Goal: Browse casually

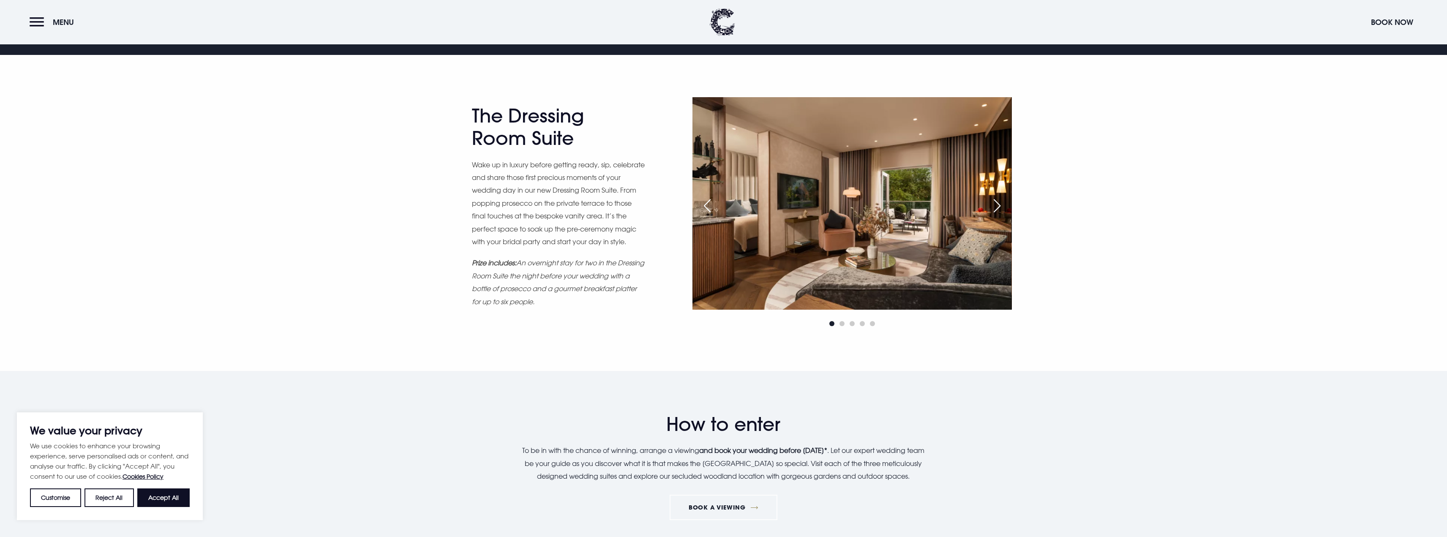
scroll to position [507, 0]
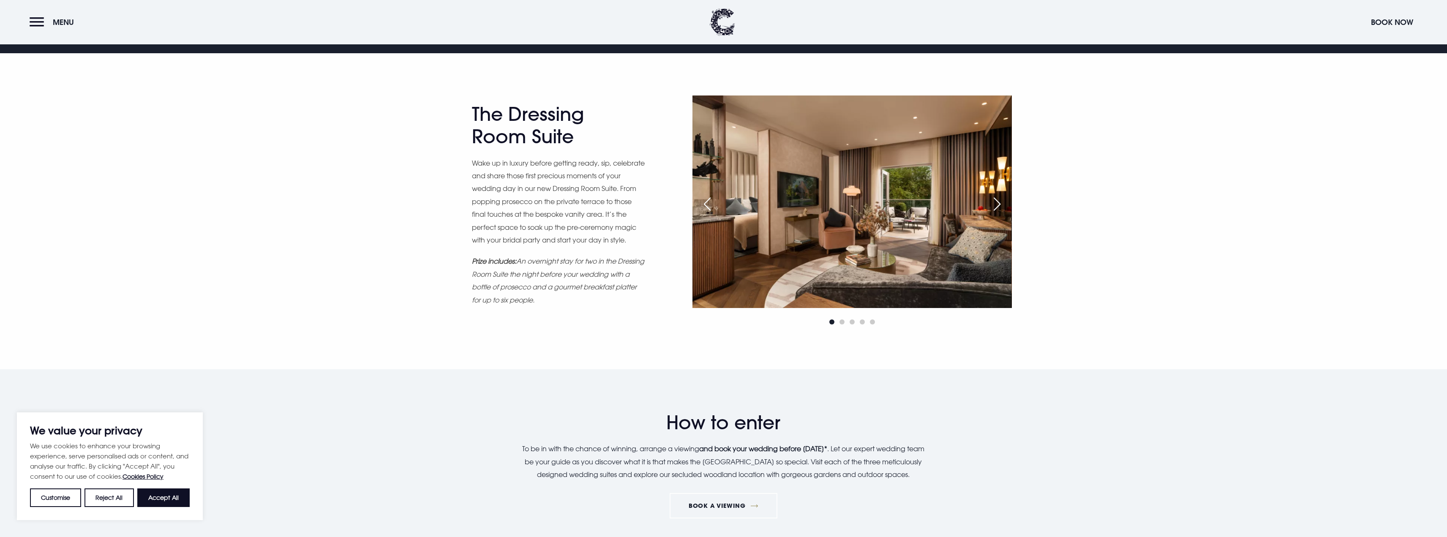
click at [994, 208] on div "Next slide" at bounding box center [996, 204] width 21 height 19
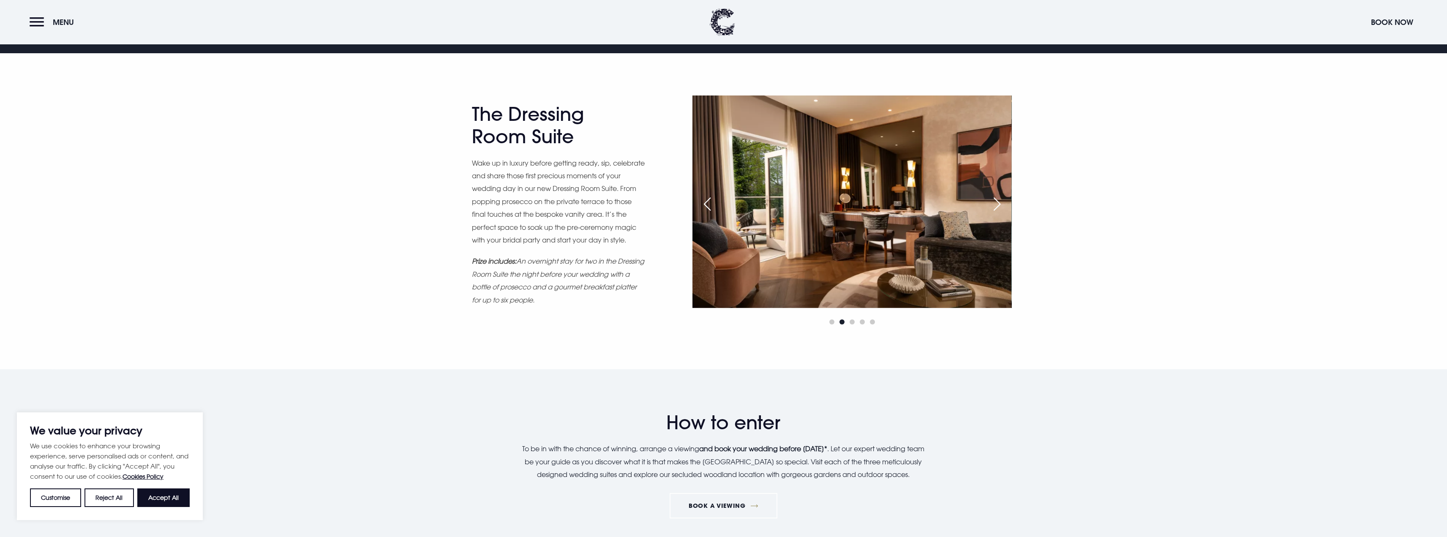
click at [994, 208] on div "Next slide" at bounding box center [996, 204] width 21 height 19
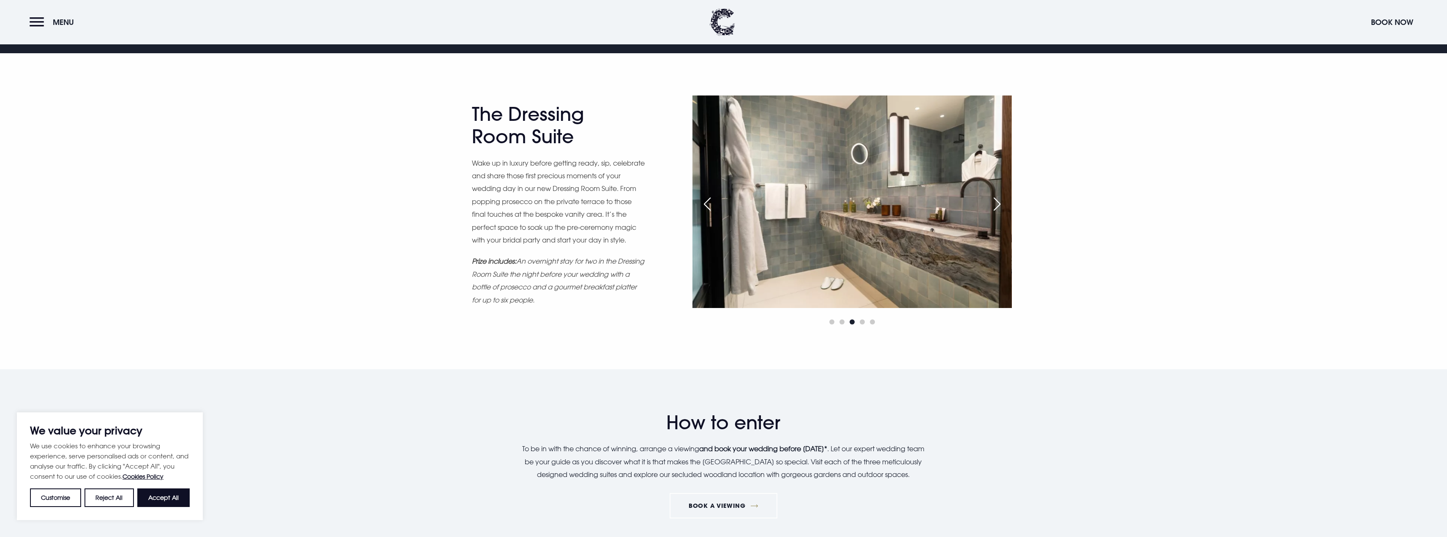
click at [994, 208] on div "Next slide" at bounding box center [996, 204] width 21 height 19
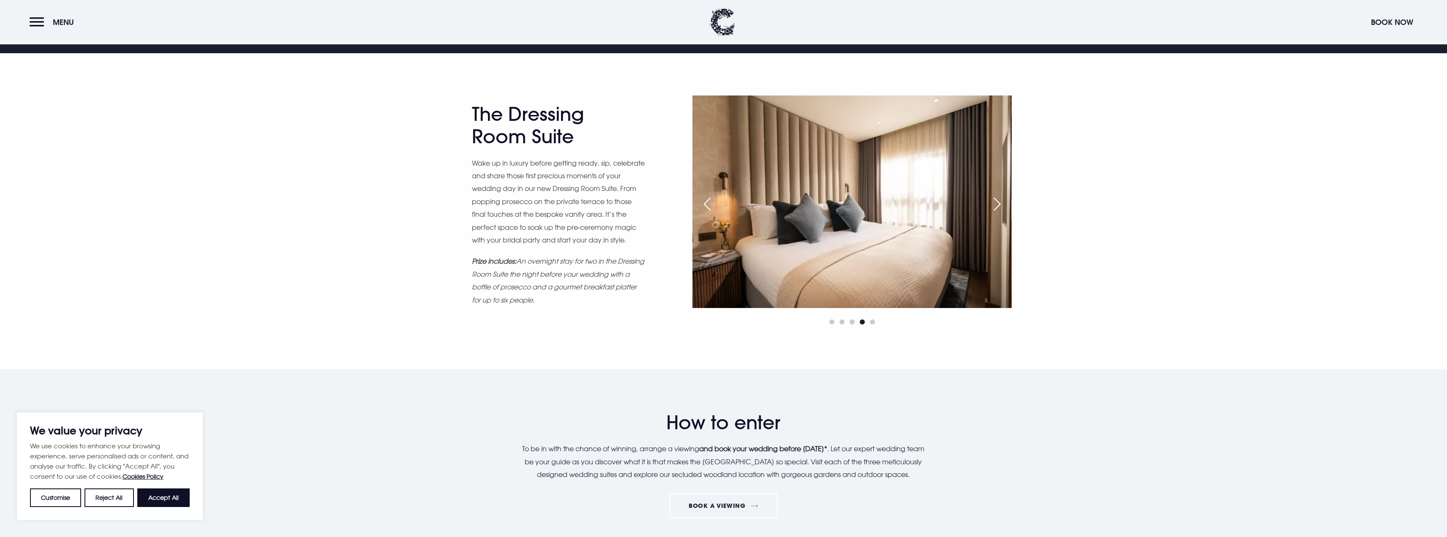
click at [994, 208] on div "Next slide" at bounding box center [996, 204] width 21 height 19
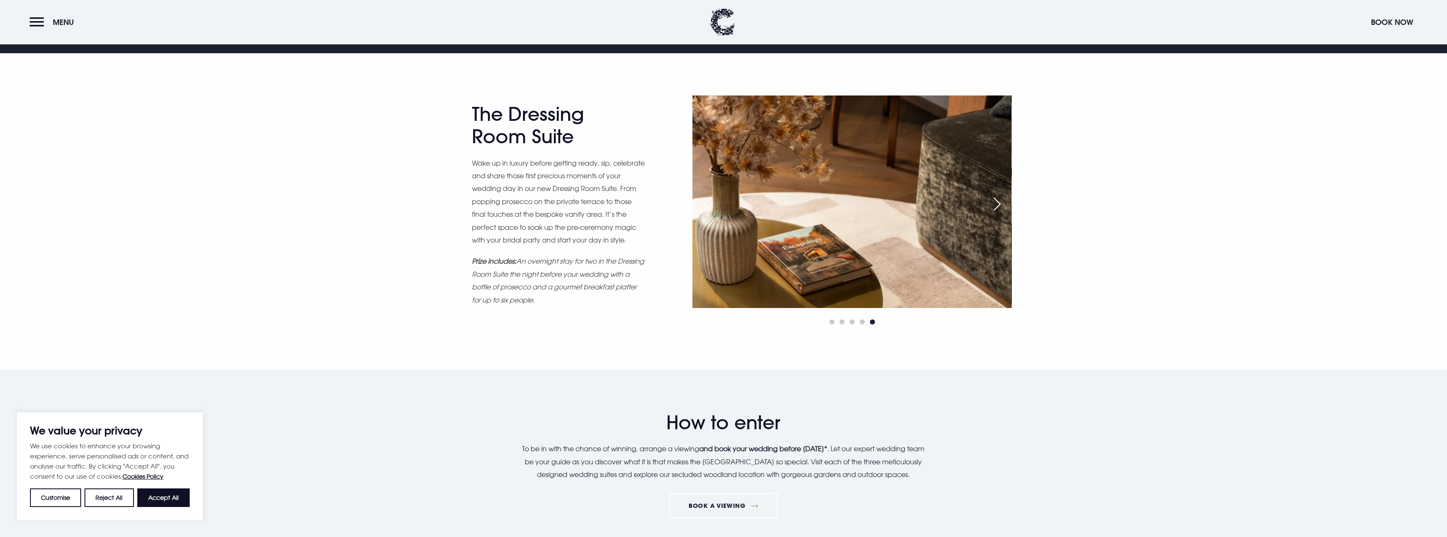
click at [994, 208] on div "Next slide" at bounding box center [996, 204] width 21 height 19
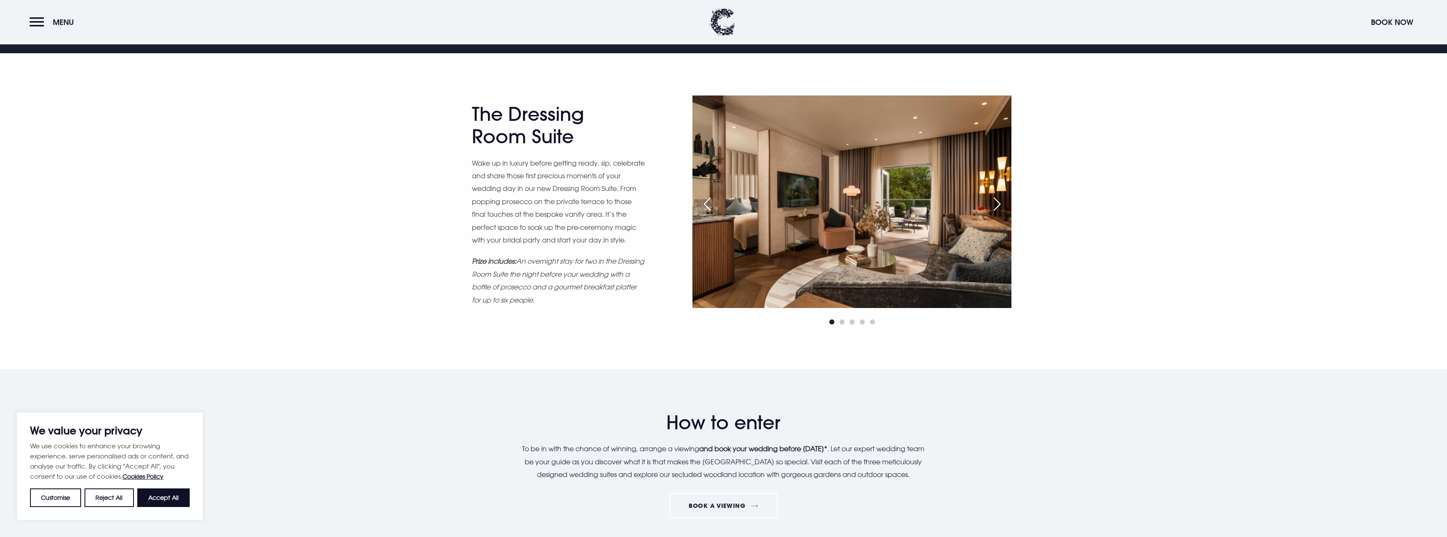
click at [994, 208] on div "Next slide" at bounding box center [996, 204] width 21 height 19
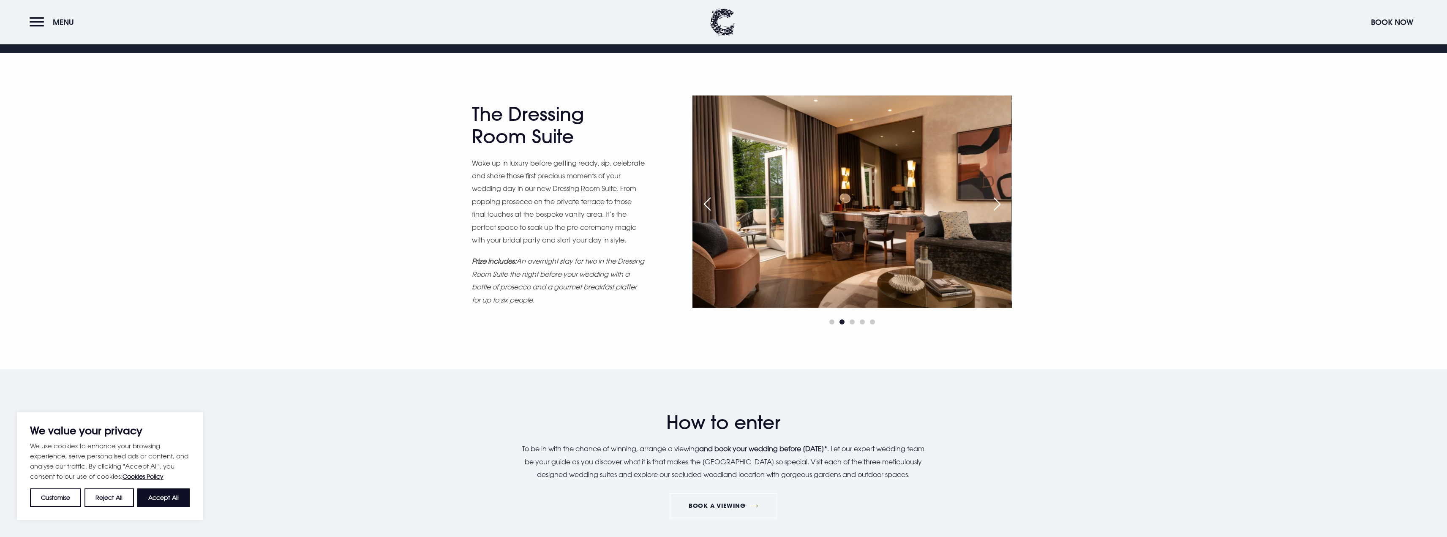
click at [994, 208] on div "Next slide" at bounding box center [996, 204] width 21 height 19
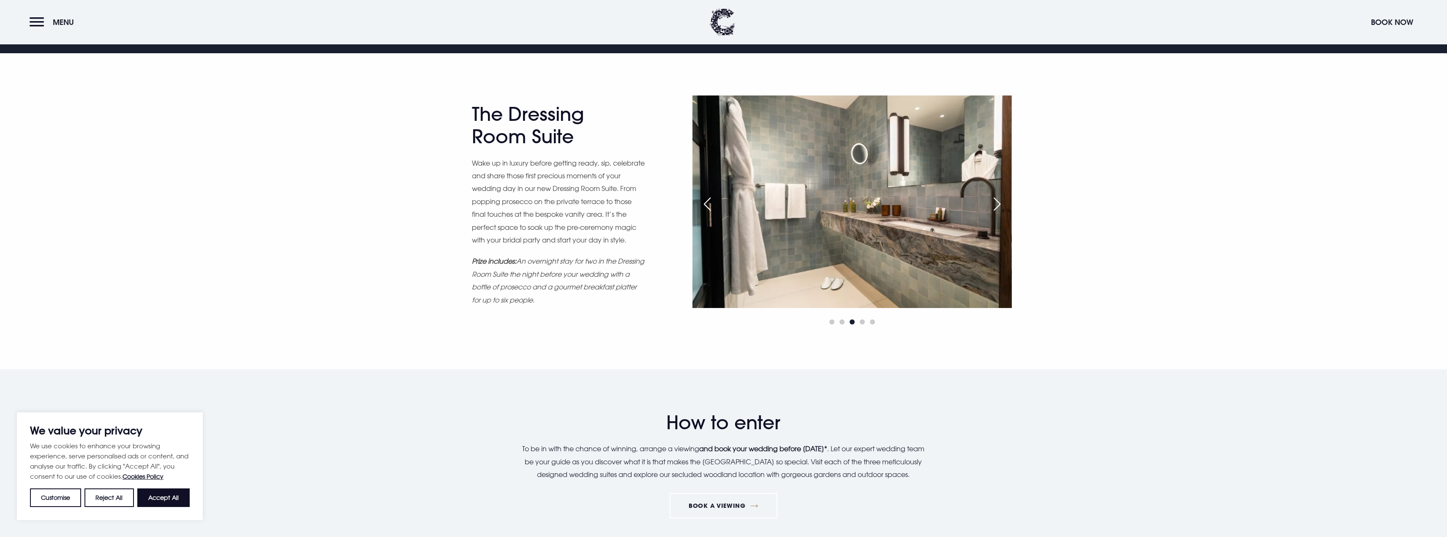
click at [994, 208] on div "Next slide" at bounding box center [996, 204] width 21 height 19
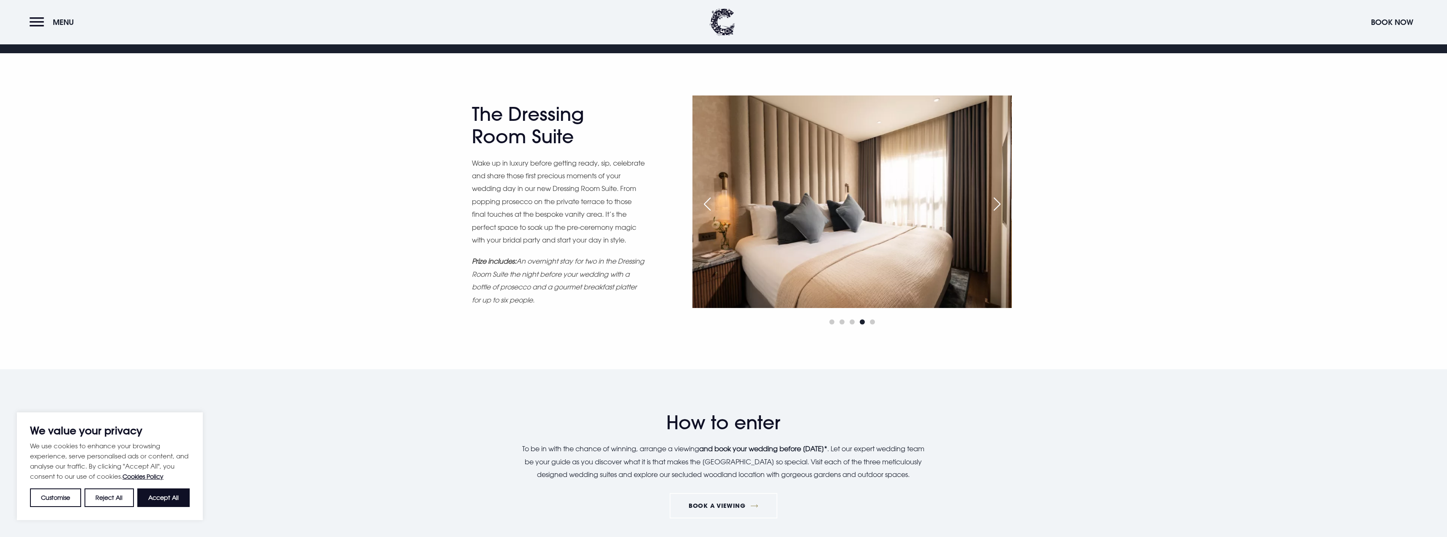
click at [994, 208] on div "Next slide" at bounding box center [996, 204] width 21 height 19
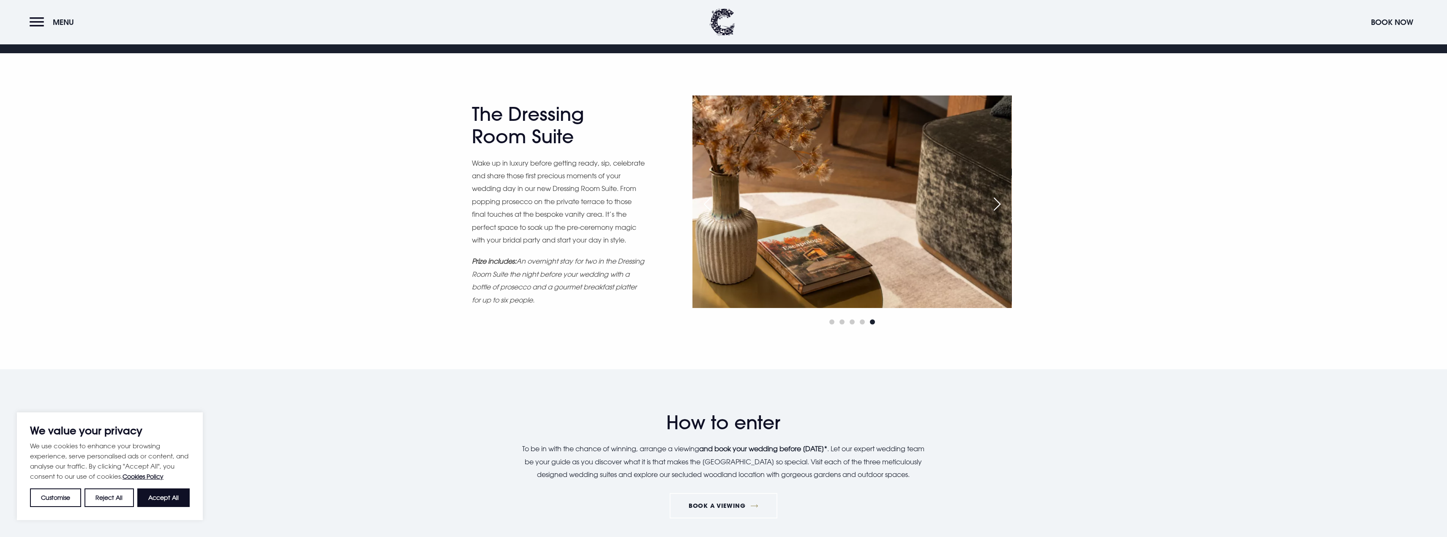
click at [994, 208] on div "Next slide" at bounding box center [996, 204] width 21 height 19
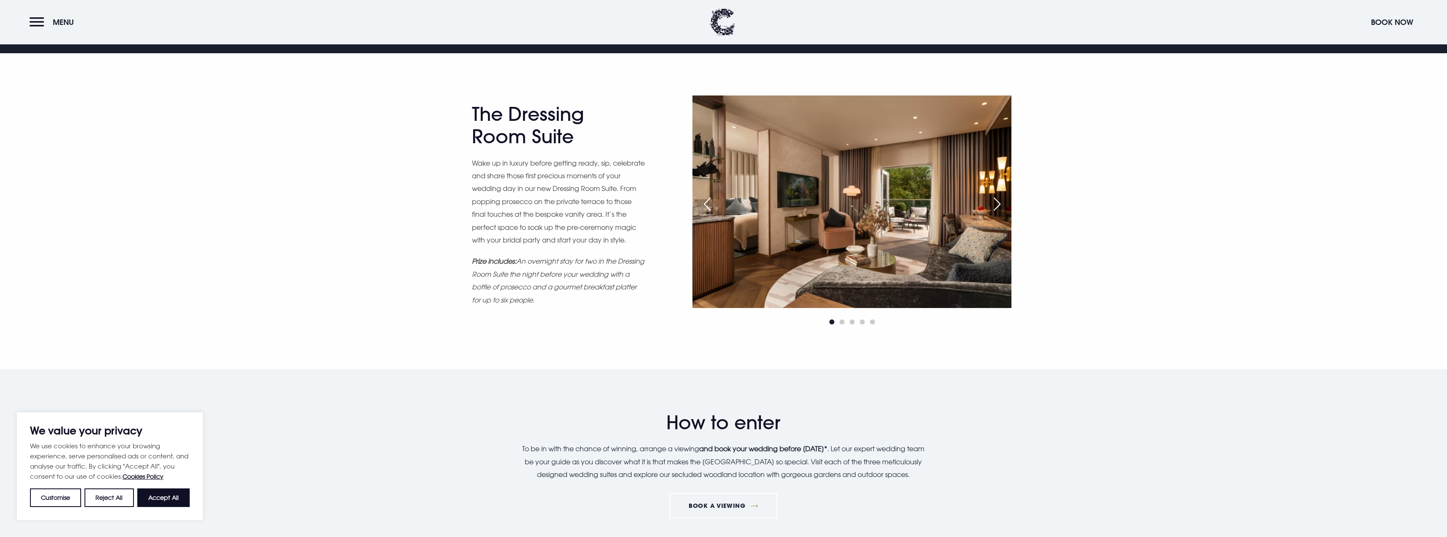
click at [995, 205] on div "Next slide" at bounding box center [996, 204] width 21 height 19
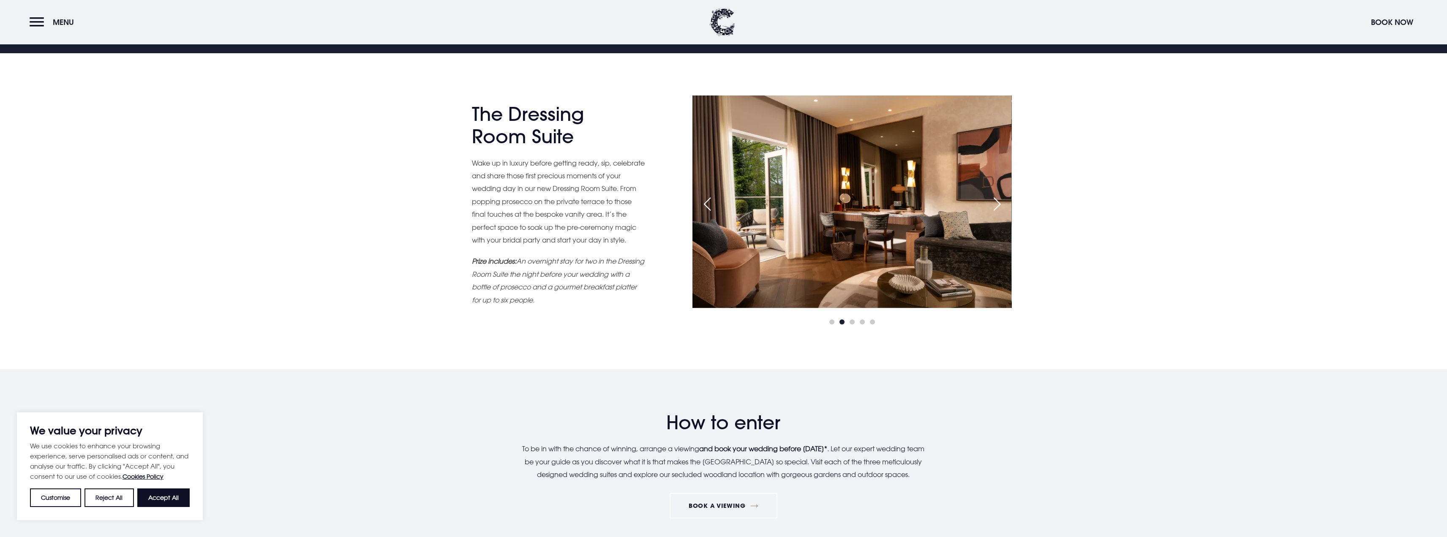
click at [999, 207] on div "Next slide" at bounding box center [996, 204] width 21 height 19
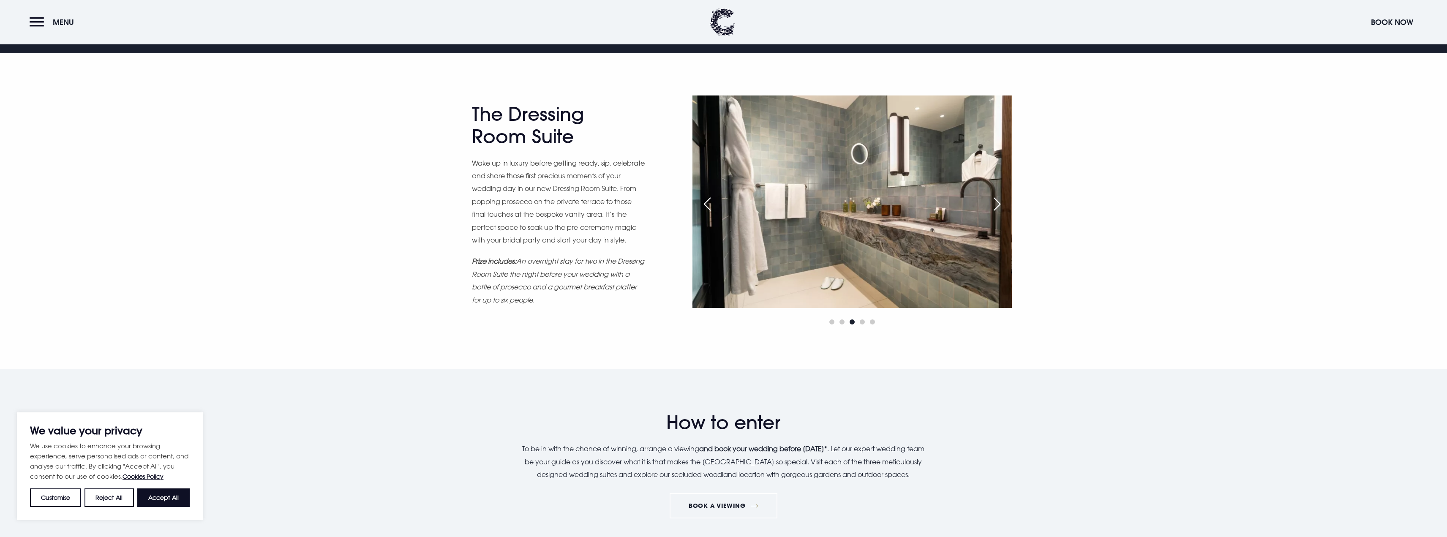
click at [999, 207] on div "Next slide" at bounding box center [996, 204] width 21 height 19
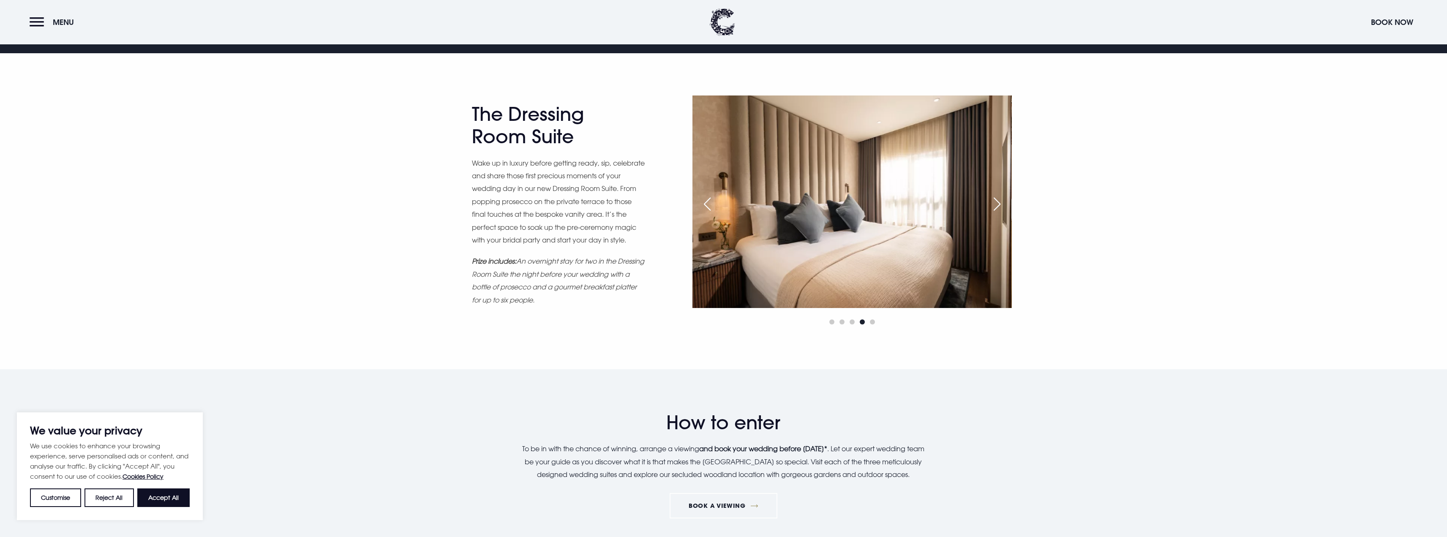
click at [999, 207] on div "Next slide" at bounding box center [996, 204] width 21 height 19
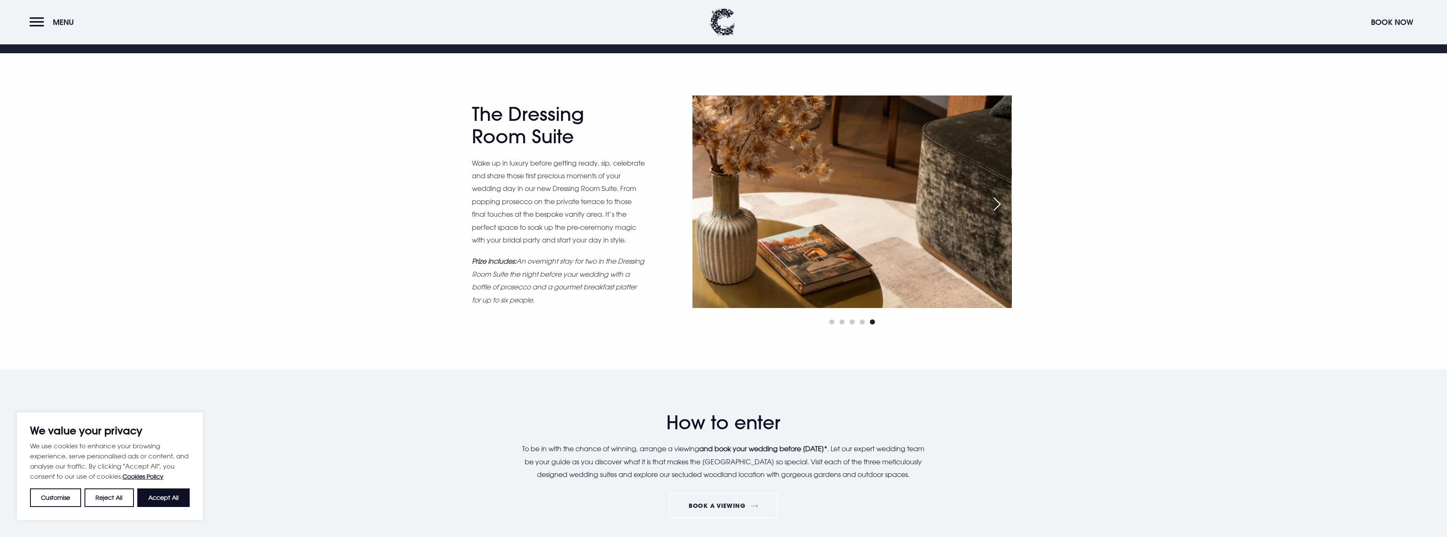
click at [999, 207] on div "Next slide" at bounding box center [996, 204] width 21 height 19
